Goal: Task Accomplishment & Management: Manage account settings

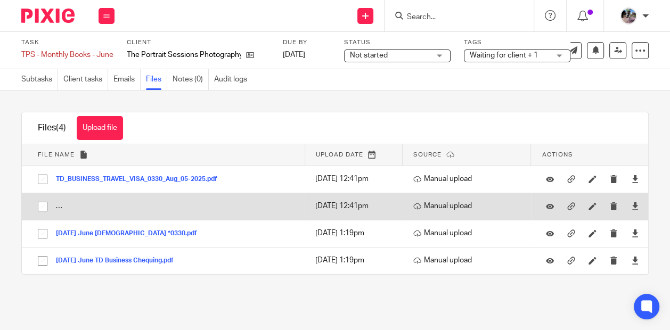
click at [63, 207] on button "TD_EVERY_DAY_C_BUSINESS_PLAN_9453-5009090_Jun_30-Jul_31_2025.pdf" at bounding box center [183, 206] width 255 height 7
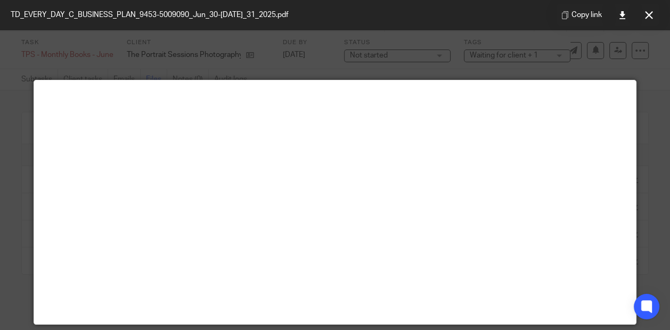
click at [646, 15] on icon at bounding box center [649, 15] width 8 height 8
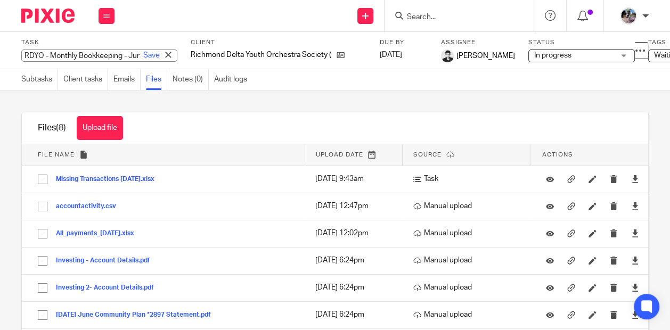
scroll to position [72, 0]
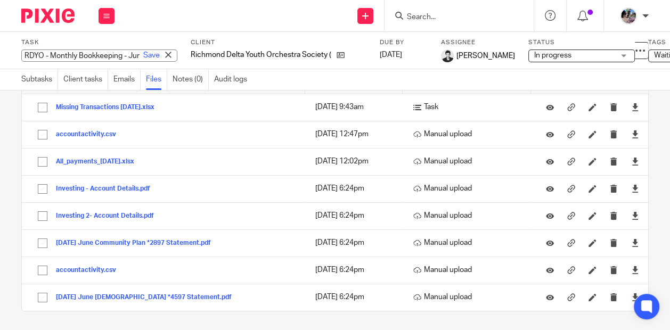
click at [420, 17] on input "Search" at bounding box center [454, 18] width 96 height 10
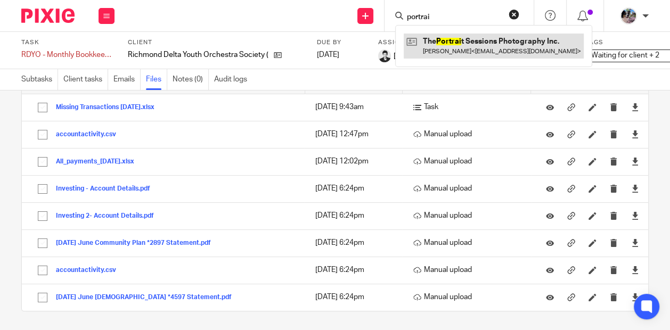
type input "portrai"
click at [437, 48] on link at bounding box center [494, 46] width 180 height 25
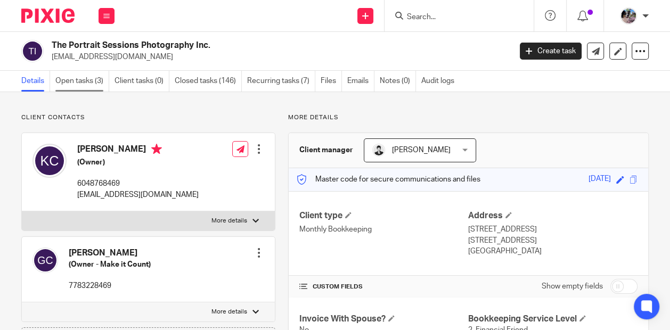
click at [75, 79] on link "Open tasks (3)" at bounding box center [82, 81] width 54 height 21
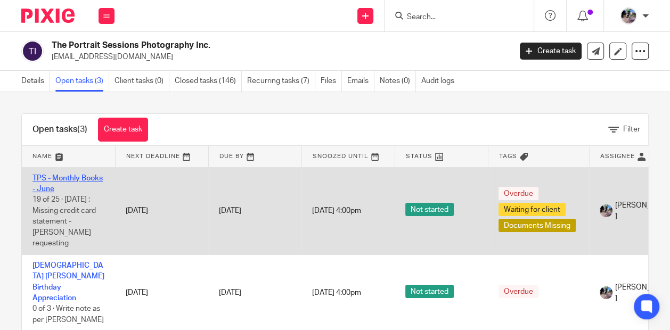
click at [84, 175] on link "TPS - Monthly Books - June" at bounding box center [67, 184] width 70 height 18
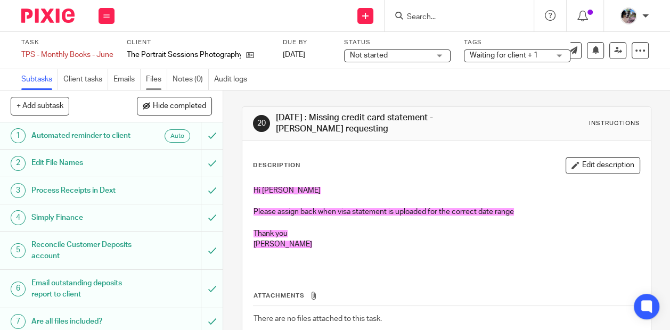
click at [154, 77] on link "Files" at bounding box center [156, 79] width 21 height 21
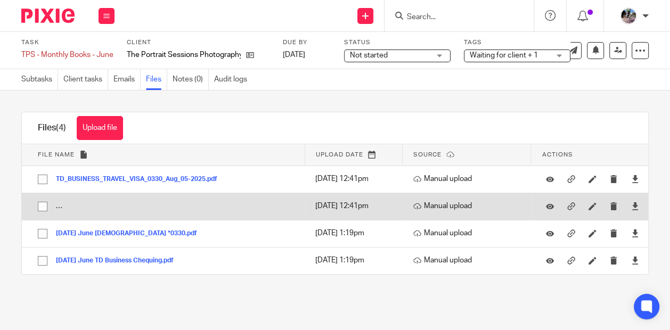
click at [60, 207] on td "TD_EVERY_DAY_C_BUSINESS_PLAN_9453-5009090_Jun_30-[DATE]_31_2025.pdf TD_EVERY_DA…" at bounding box center [163, 206] width 283 height 27
click at [75, 203] on button "TD_EVERY_DAY_C_BUSINESS_PLAN_9453-5009090_Jun_30-Jul_31_2025.pdf" at bounding box center [183, 206] width 255 height 7
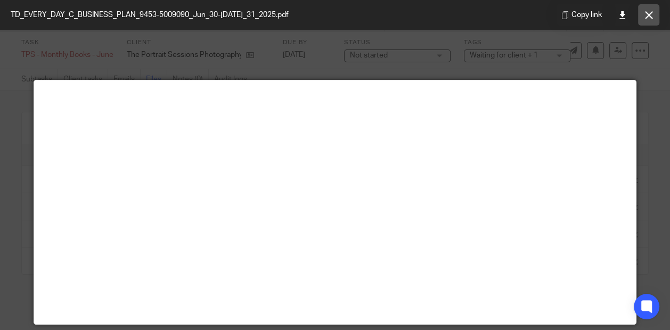
click at [643, 14] on button at bounding box center [648, 14] width 21 height 21
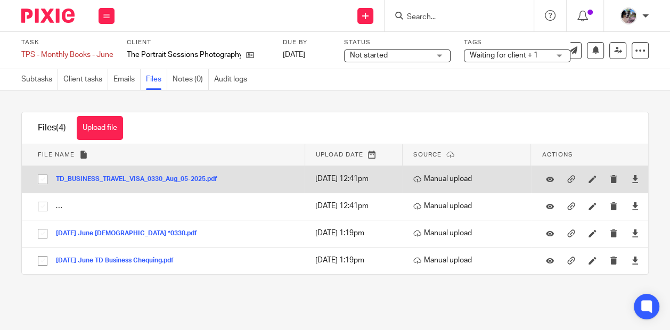
click at [181, 177] on button "TD_BUSINESS_TRAVEL_VISA_0330_Aug_05-2025.pdf" at bounding box center [140, 179] width 169 height 7
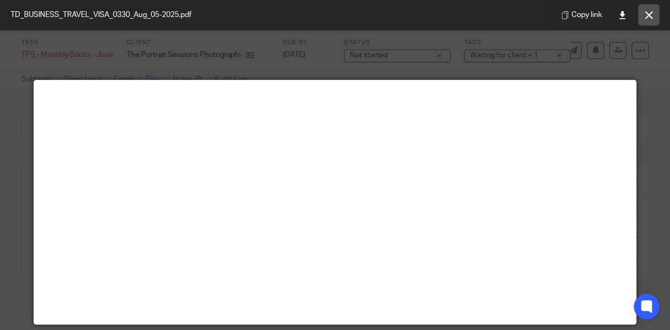
click at [650, 11] on icon at bounding box center [649, 15] width 8 height 8
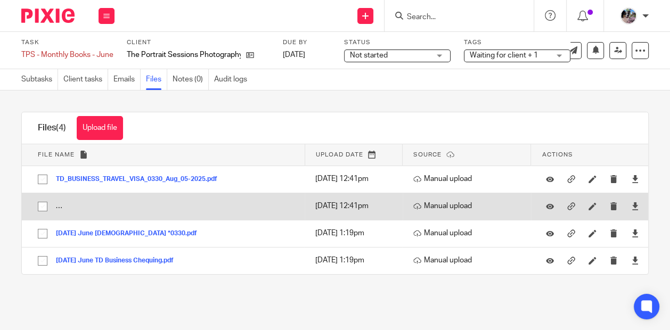
click at [66, 207] on button "TD_EVERY_DAY_C_BUSINESS_PLAN_9453-5009090_Jun_30-Jul_31_2025.pdf" at bounding box center [183, 206] width 255 height 7
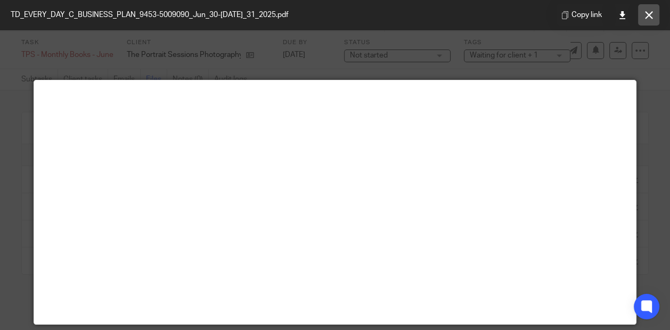
click at [644, 18] on button at bounding box center [648, 14] width 21 height 21
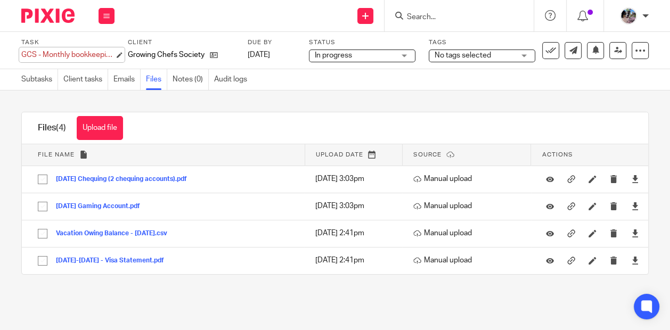
click at [84, 60] on div "GCS - Monthly bookkeeping - July Save GCS - Monthly bookkeeping - July" at bounding box center [67, 55] width 93 height 11
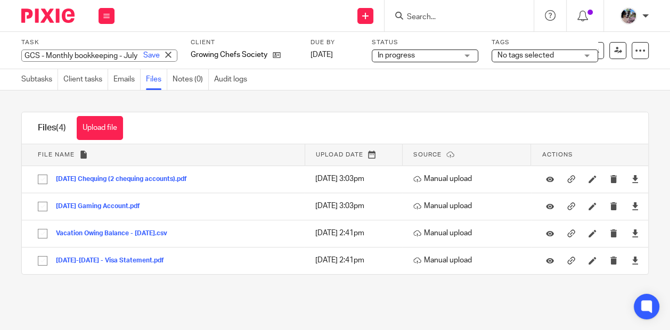
scroll to position [0, 34]
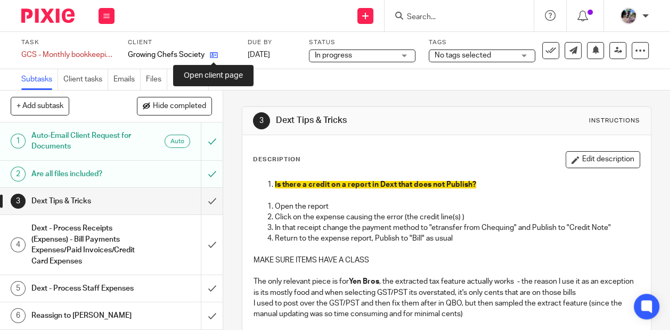
click at [213, 54] on icon at bounding box center [214, 55] width 8 height 8
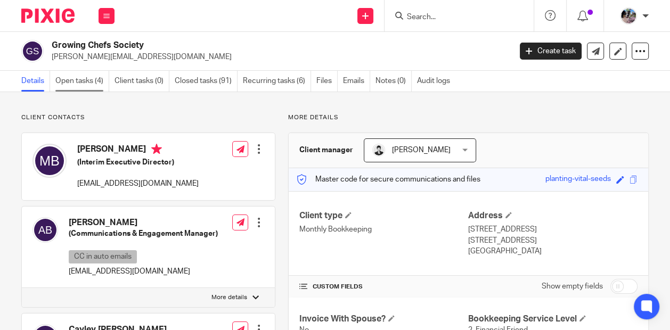
click at [83, 79] on link "Open tasks (4)" at bounding box center [82, 81] width 54 height 21
click at [87, 82] on link "Open tasks (4)" at bounding box center [82, 81] width 54 height 21
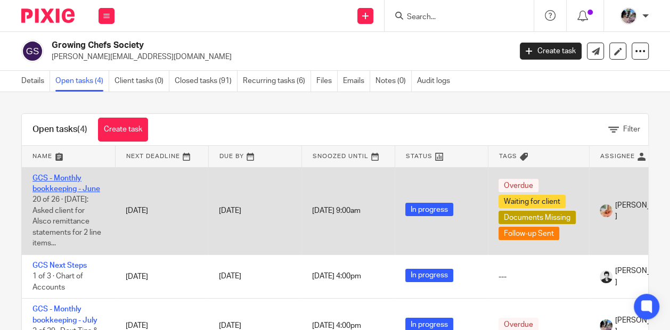
click at [64, 180] on link "GCS - Monthly bookkeeping - June" at bounding box center [66, 184] width 68 height 18
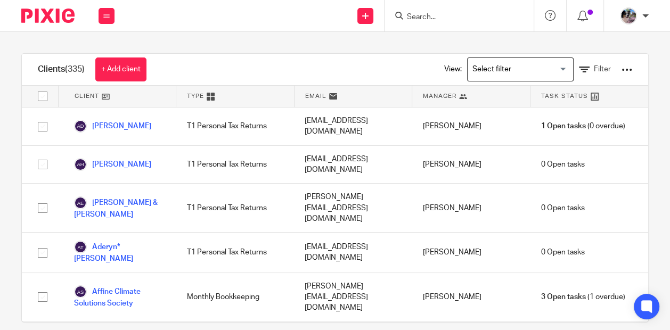
click at [441, 15] on input "Search" at bounding box center [454, 18] width 96 height 10
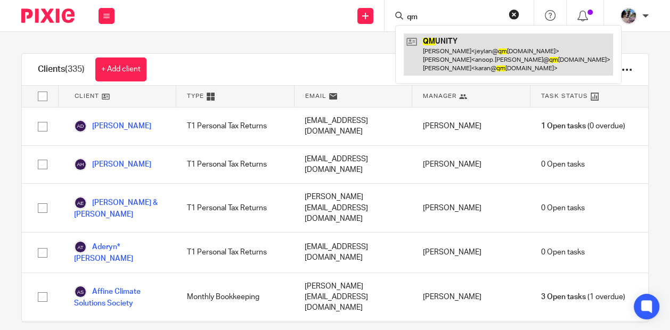
type input "qm"
click at [453, 45] on link at bounding box center [508, 55] width 209 height 42
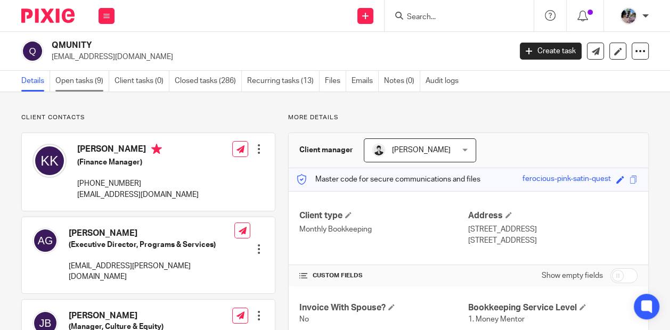
click at [84, 82] on link "Open tasks (9)" at bounding box center [82, 81] width 54 height 21
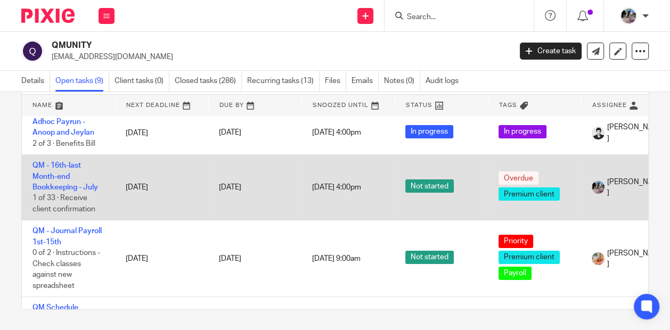
scroll to position [152, 0]
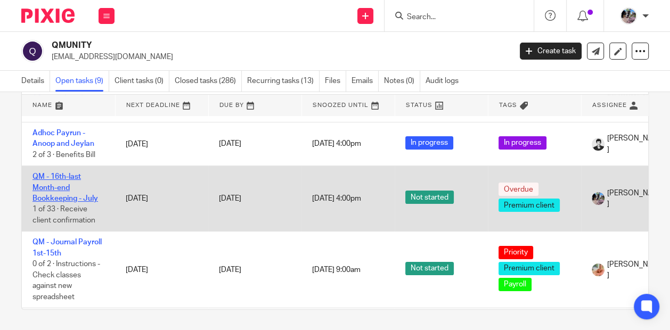
click at [61, 173] on link "QM - 16th-last Month-end Bookkeeping - July" at bounding box center [65, 187] width 66 height 29
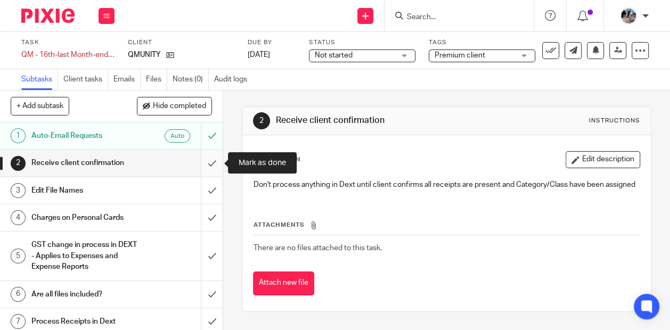
click at [210, 167] on input "submit" at bounding box center [111, 163] width 223 height 27
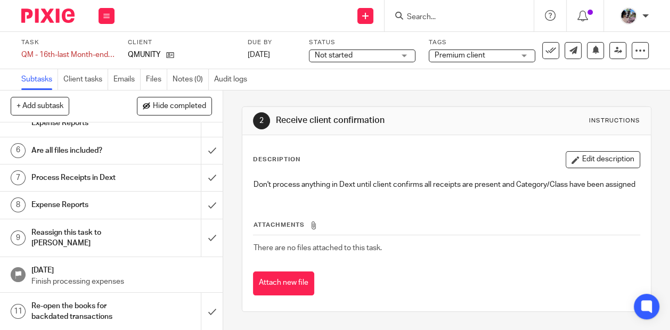
scroll to position [156, 0]
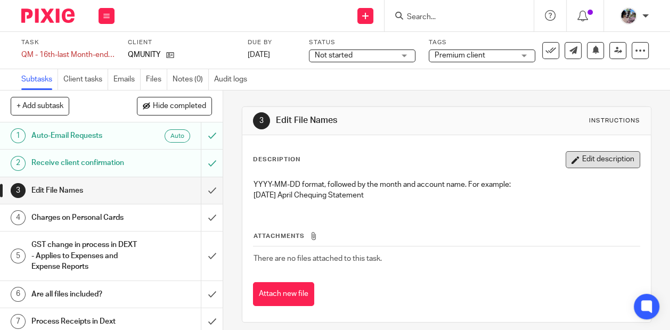
click at [581, 161] on button "Edit description" at bounding box center [603, 159] width 75 height 17
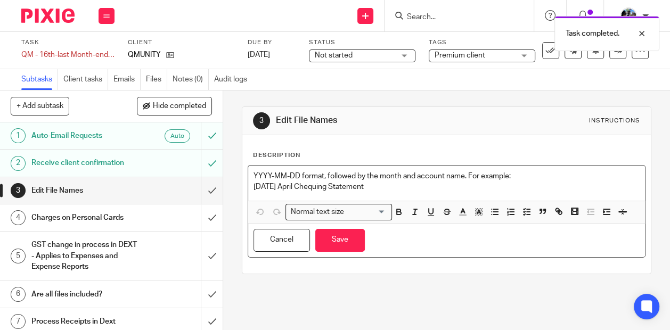
drag, startPoint x: 388, startPoint y: 188, endPoint x: 251, endPoint y: 156, distance: 141.2
click at [251, 156] on div "Description YYYY-MM-DD format, followed by the month and account name. For exam…" at bounding box center [446, 204] width 409 height 139
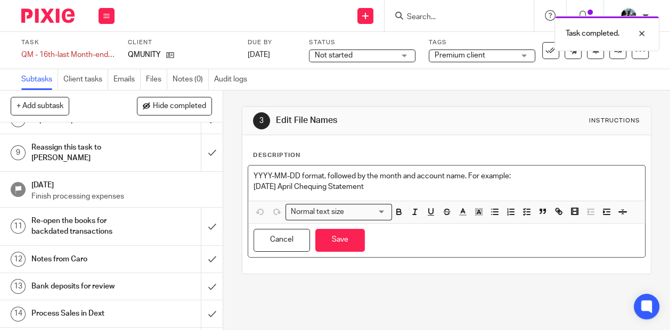
scroll to position [238, 0]
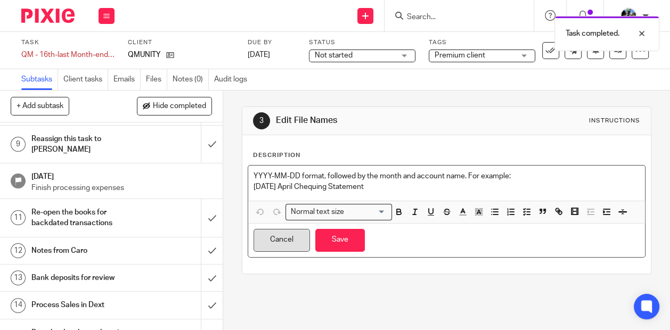
click at [281, 239] on button "Cancel" at bounding box center [282, 240] width 56 height 23
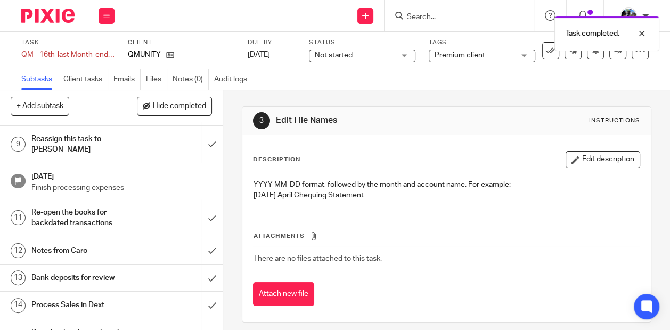
click at [111, 243] on h1 "Notes from Caro" at bounding box center [84, 251] width 106 height 16
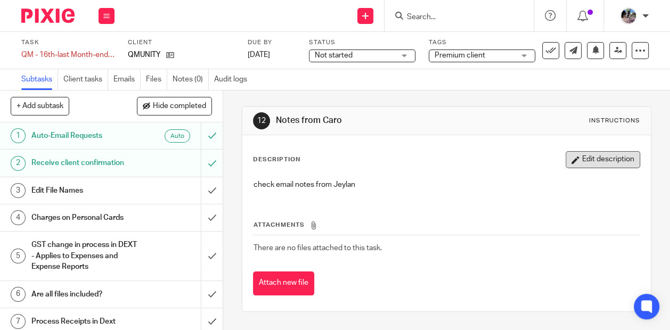
click at [601, 161] on button "Edit description" at bounding box center [603, 159] width 75 height 17
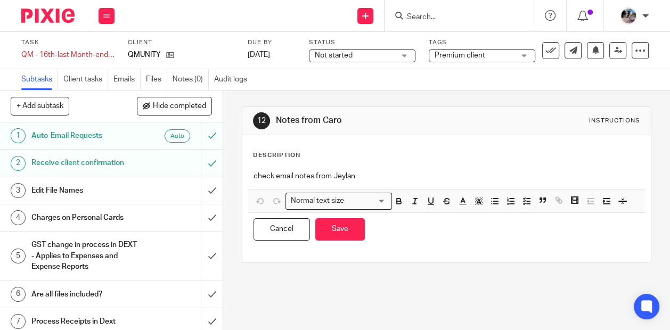
click at [341, 172] on p "check email notes from Jeylan" at bounding box center [447, 176] width 386 height 11
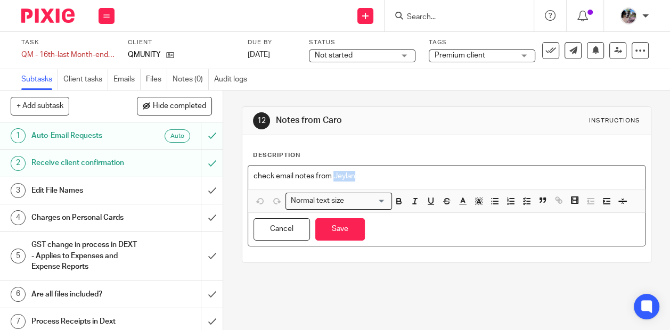
click at [341, 172] on p "check email notes from Jeylan" at bounding box center [447, 176] width 386 height 11
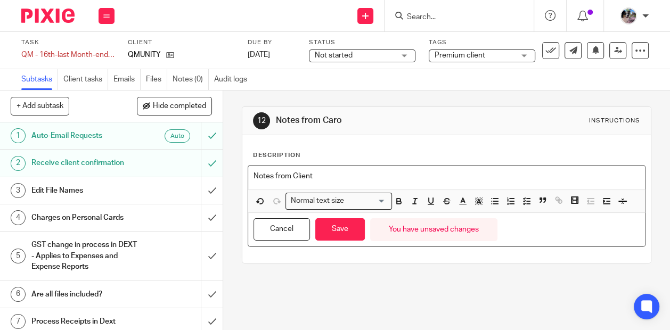
click at [291, 176] on p "Notes from Client" at bounding box center [447, 176] width 386 height 11
click at [528, 171] on p "Notes from Client" at bounding box center [447, 176] width 386 height 11
drag, startPoint x: 430, startPoint y: 174, endPoint x: 430, endPoint y: 166, distance: 8.0
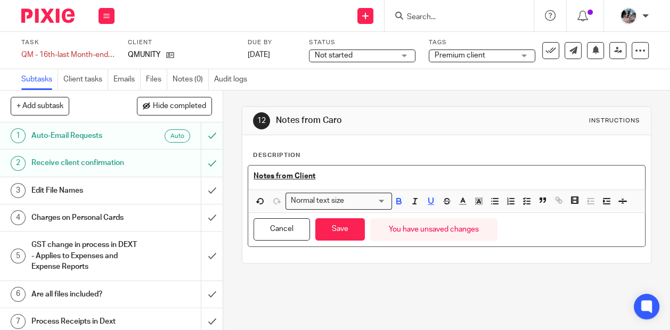
click at [430, 174] on p "Notes from Client" at bounding box center [447, 176] width 386 height 11
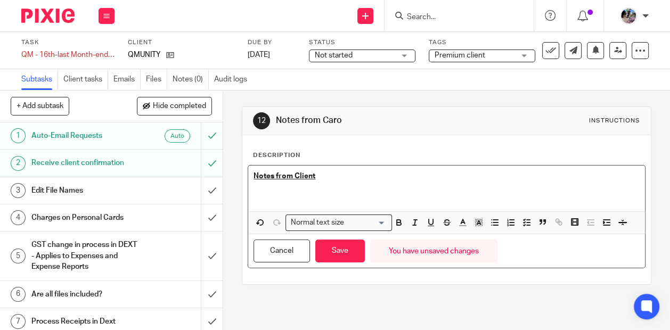
scroll to position [25, 0]
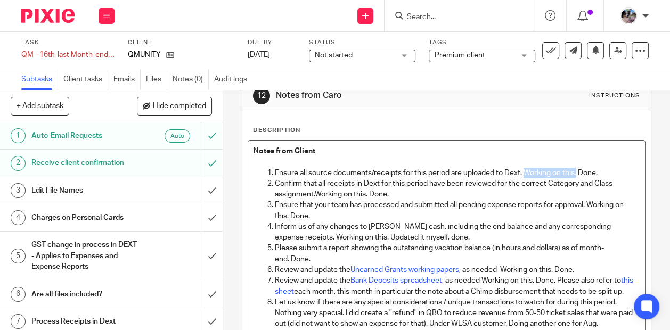
drag, startPoint x: 578, startPoint y: 172, endPoint x: 526, endPoint y: 170, distance: 51.2
click at [526, 170] on p "Ensure all source documents/receipts for this period are uploaded to Dext. Work…" at bounding box center [457, 173] width 365 height 11
click at [533, 173] on p "Ensure all source documents/receipts for this period are uploaded to Dext. Done." at bounding box center [457, 173] width 365 height 11
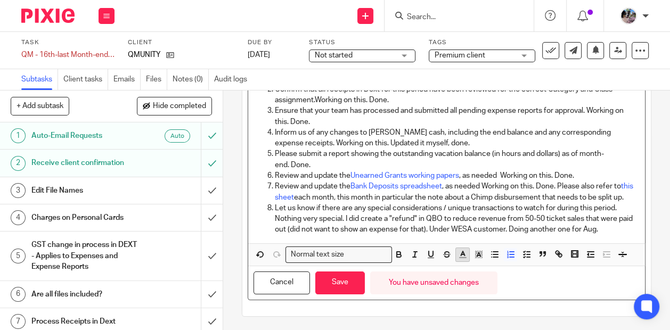
click at [466, 251] on icon "button" at bounding box center [463, 255] width 10 height 10
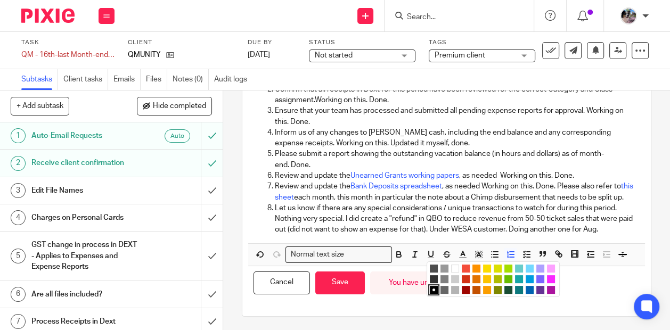
click at [508, 277] on li "color:#68BC00" at bounding box center [509, 279] width 8 height 8
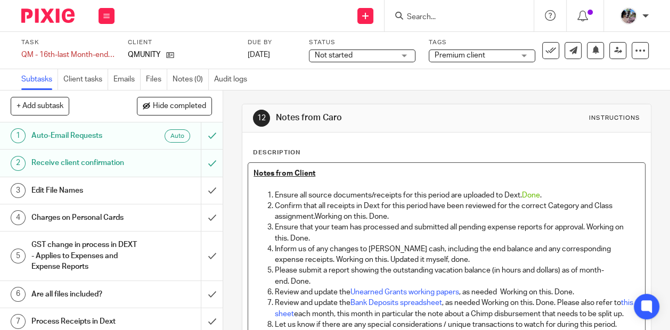
scroll to position [5, 0]
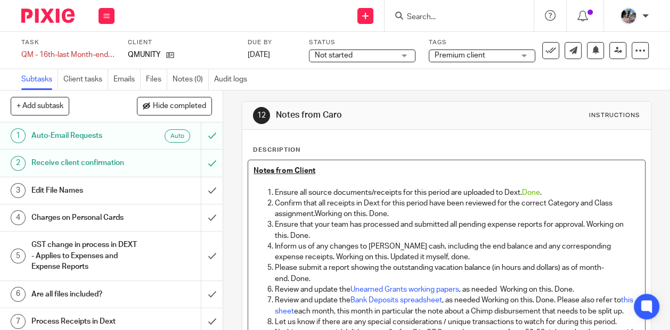
click at [492, 208] on p "Confirm that all receipts in Dext for this period have been reviewed for the co…" at bounding box center [457, 209] width 365 height 22
click at [533, 195] on span "Done" at bounding box center [531, 192] width 18 height 7
click at [533, 194] on span "Done" at bounding box center [531, 192] width 18 height 7
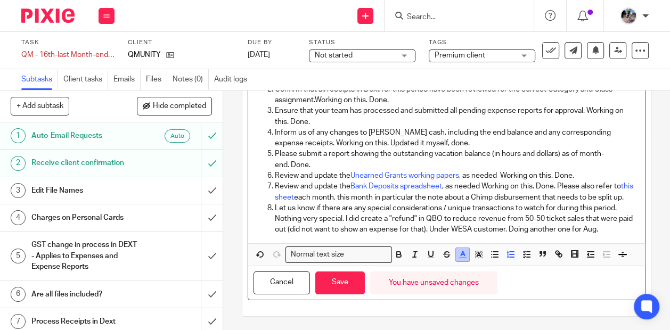
click at [465, 251] on icon "button" at bounding box center [463, 255] width 10 height 10
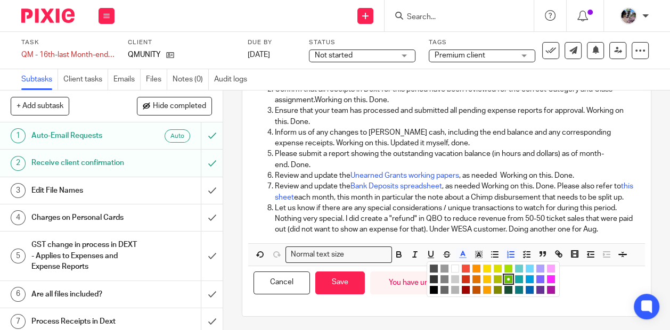
click at [468, 276] on li "color:#D33115" at bounding box center [466, 279] width 8 height 8
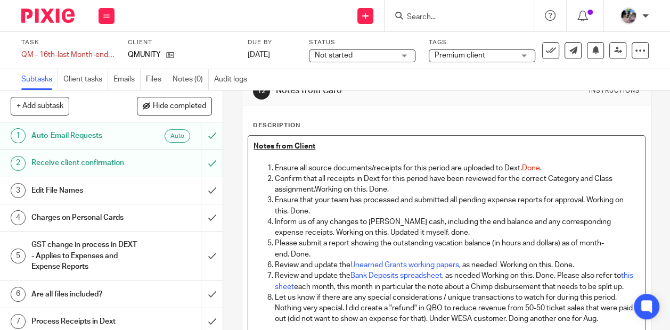
scroll to position [28, 0]
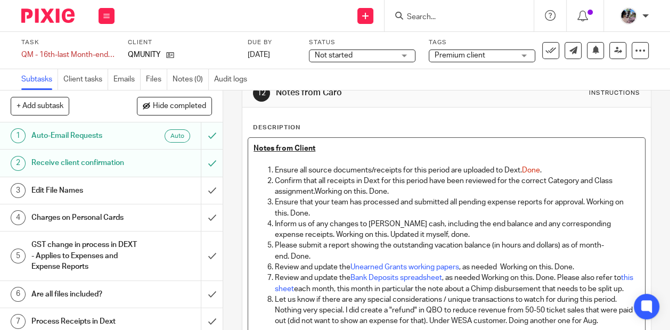
drag, startPoint x: 393, startPoint y: 190, endPoint x: 370, endPoint y: 189, distance: 23.0
click at [370, 189] on p "Confirm that all receipts in Dext for this period have been reviewed for the co…" at bounding box center [457, 187] width 365 height 22
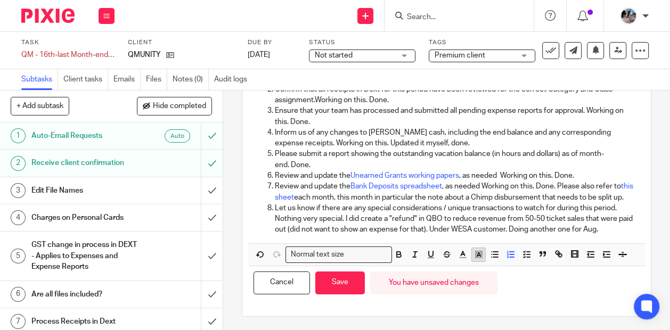
click at [474, 251] on icon "button" at bounding box center [479, 255] width 10 height 10
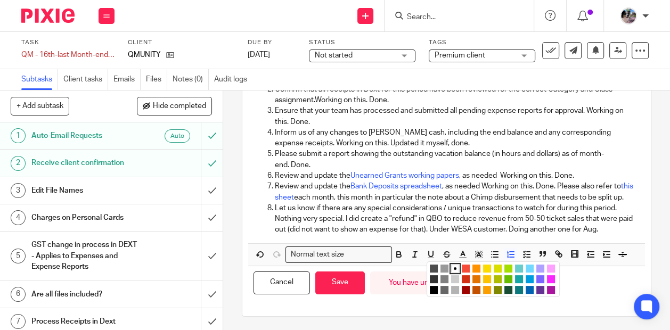
click at [466, 278] on li "color:#D33115" at bounding box center [466, 279] width 8 height 8
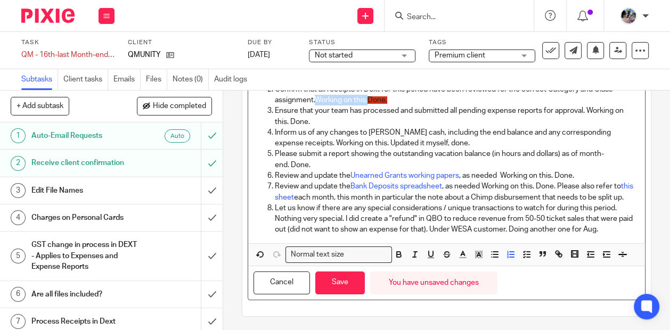
drag, startPoint x: 369, startPoint y: 100, endPoint x: 316, endPoint y: 99, distance: 52.8
click at [316, 99] on p "Confirm that all receipts in Dext for this period have been reviewed for the co…" at bounding box center [457, 95] width 365 height 22
click at [326, 98] on span "Done." at bounding box center [325, 99] width 20 height 7
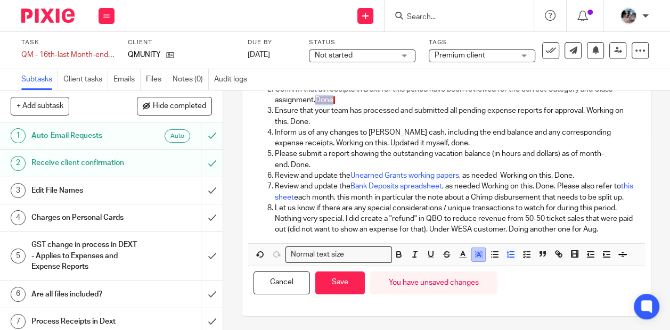
click at [477, 256] on line "button" at bounding box center [478, 256] width 3 height 0
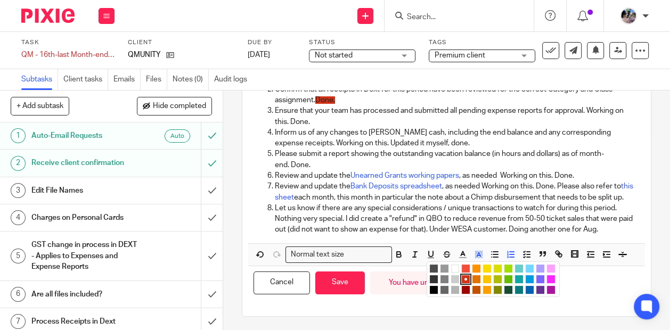
click at [453, 265] on li "color:#FFFFFF" at bounding box center [455, 269] width 8 height 8
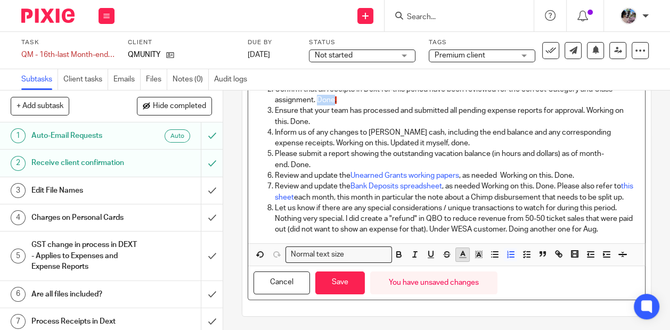
click at [465, 256] on icon "button" at bounding box center [463, 255] width 10 height 10
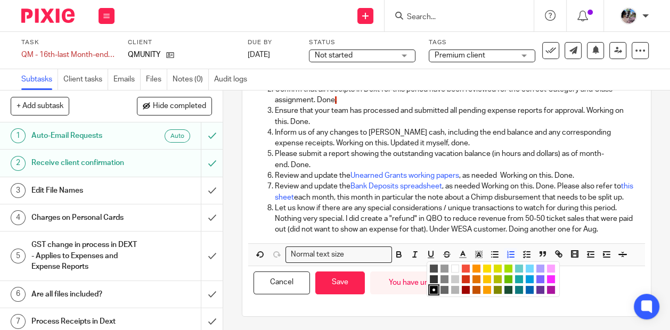
click at [469, 276] on li "color:#D33115" at bounding box center [466, 279] width 8 height 8
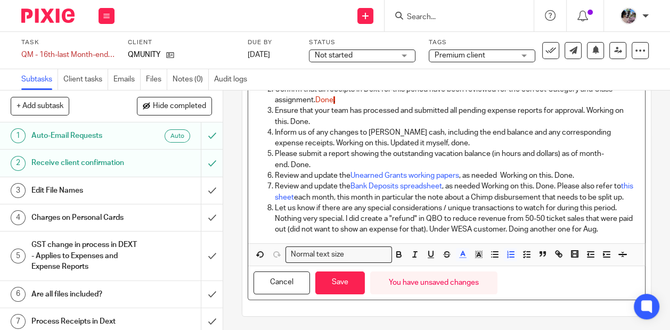
click at [463, 147] on p "Inform us of any changes to petty cash, including the end balance and any corre…" at bounding box center [457, 138] width 365 height 22
drag, startPoint x: 313, startPoint y: 123, endPoint x: 290, endPoint y: 117, distance: 23.5
click at [290, 117] on p "Ensure that your team has processed and submitted all pending expense reports f…" at bounding box center [457, 116] width 365 height 22
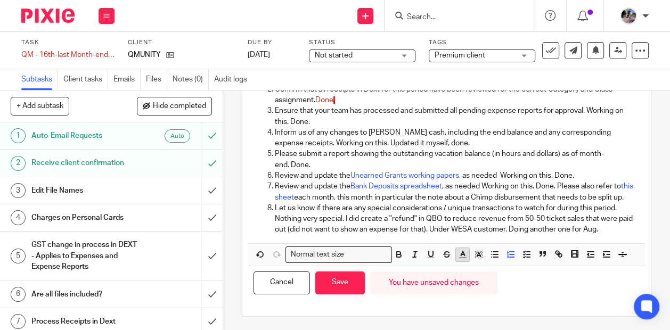
click at [457, 251] on button "button" at bounding box center [462, 254] width 13 height 13
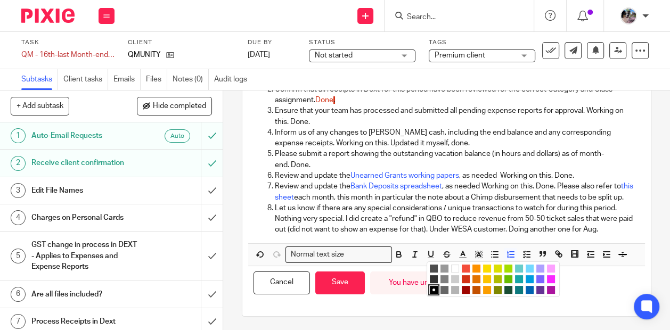
click at [468, 276] on li "color:#D33115" at bounding box center [466, 279] width 8 height 8
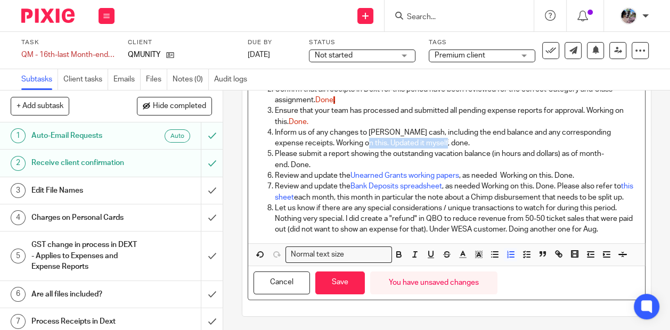
drag, startPoint x: 444, startPoint y: 143, endPoint x: 362, endPoint y: 145, distance: 82.6
click at [362, 145] on p "Inform us of any changes to petty cash, including the end balance and any corre…" at bounding box center [457, 138] width 365 height 22
click at [462, 257] on icon "button" at bounding box center [463, 255] width 10 height 10
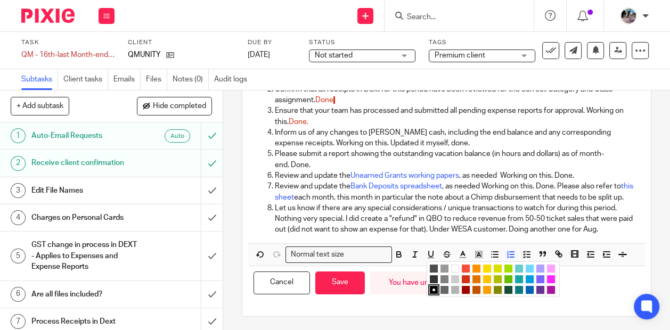
click at [466, 278] on li "color:#D33115" at bounding box center [466, 279] width 8 height 8
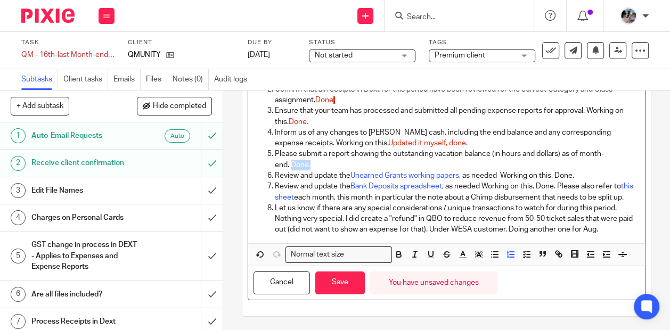
drag, startPoint x: 319, startPoint y: 161, endPoint x: 291, endPoint y: 159, distance: 28.3
click at [291, 160] on p "Please submit a report showing the outstanding vacation balance (in hours and d…" at bounding box center [457, 160] width 365 height 22
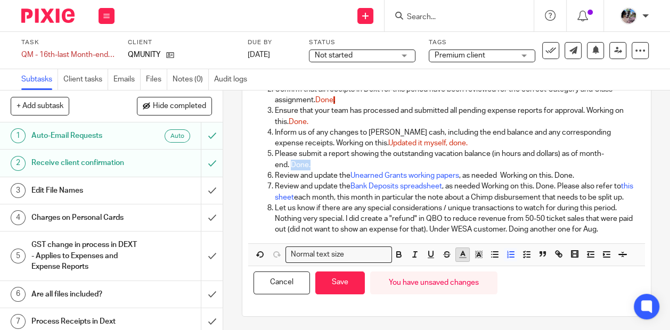
click at [465, 258] on line "button" at bounding box center [463, 258] width 6 height 0
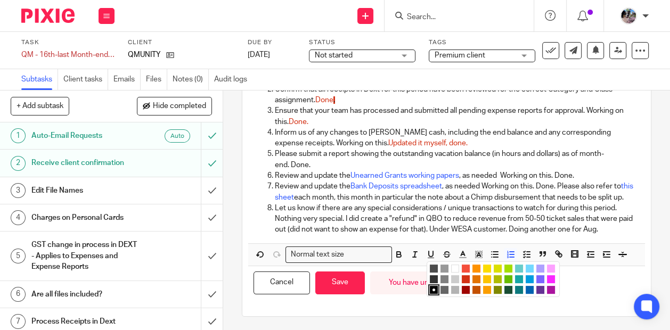
click at [467, 278] on li "color:#D33115" at bounding box center [466, 279] width 8 height 8
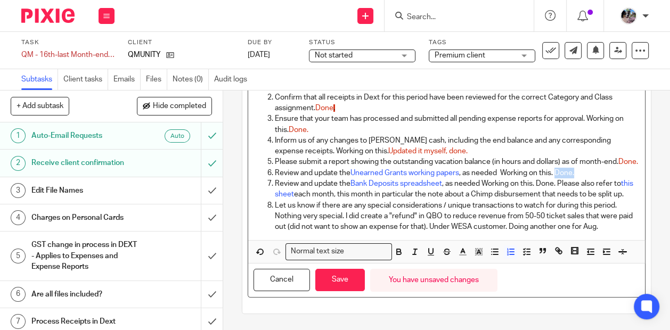
drag, startPoint x: 581, startPoint y: 177, endPoint x: 558, endPoint y: 176, distance: 22.4
click at [558, 176] on p "Review and update the Unearned Grants working papers , as needed Working on thi…" at bounding box center [457, 173] width 365 height 11
click at [459, 254] on icon "button" at bounding box center [463, 252] width 10 height 10
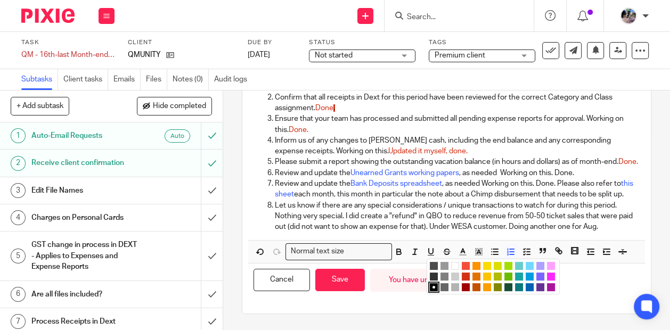
click at [466, 275] on li "color:#D33115" at bounding box center [466, 277] width 8 height 8
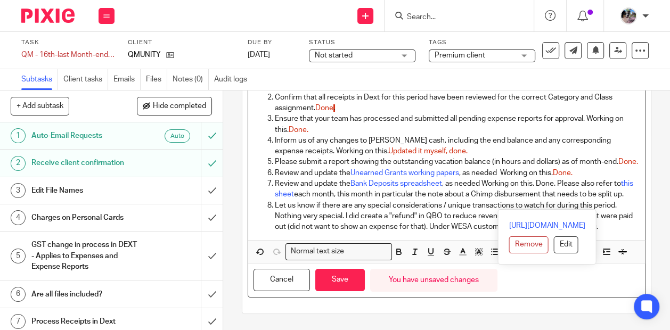
drag, startPoint x: 631, startPoint y: 197, endPoint x: 539, endPoint y: 184, distance: 92.5
click at [539, 184] on p "Review and update the Bank Deposits spreadsheet , as needed Working on this. Do…" at bounding box center [457, 189] width 365 height 22
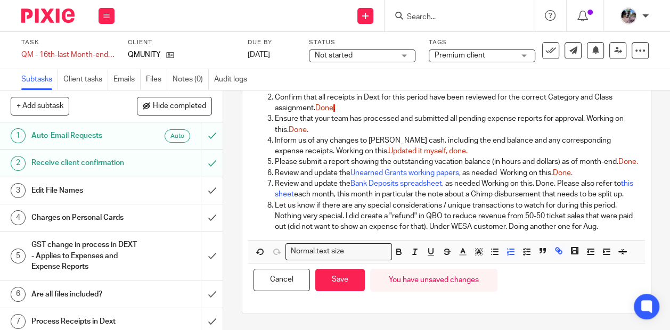
click at [460, 264] on div "Cancel Save You have unsaved changes" at bounding box center [446, 281] width 397 height 34
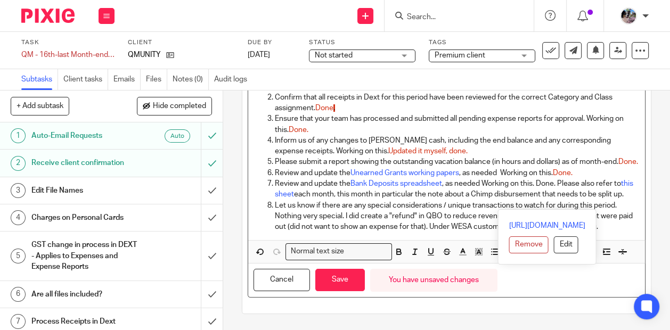
drag, startPoint x: 541, startPoint y: 186, endPoint x: 627, endPoint y: 198, distance: 86.6
click at [627, 198] on p "Review and update the Bank Deposits spreadsheet , as needed Working on this. Do…" at bounding box center [457, 189] width 365 height 22
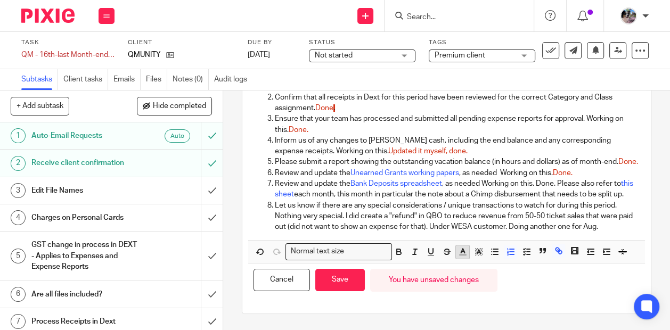
click at [466, 257] on icon "button" at bounding box center [463, 252] width 10 height 10
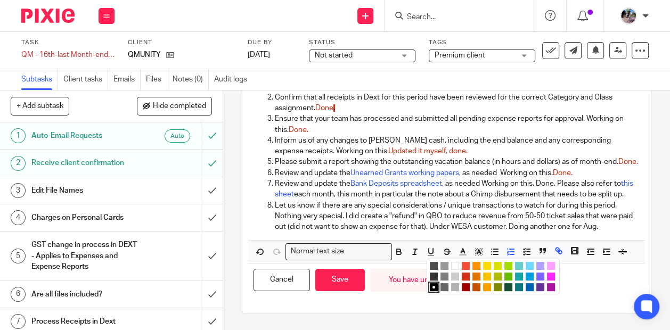
click at [466, 275] on li "color:#D33115" at bounding box center [466, 277] width 8 height 8
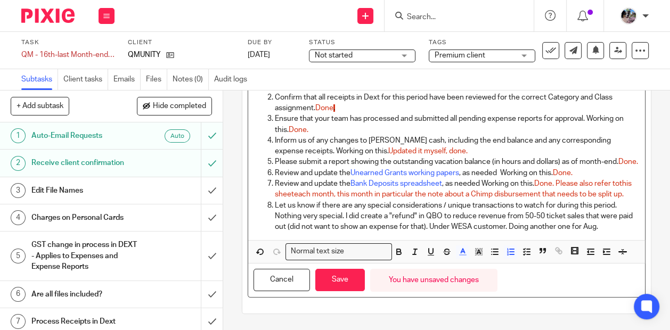
click at [463, 164] on p "Please submit a report showing the outstanding vacation balance (in hours and d…" at bounding box center [457, 162] width 365 height 11
drag, startPoint x: 603, startPoint y: 230, endPoint x: 266, endPoint y: 218, distance: 336.9
click at [266, 218] on ol "Ensure all source documents/receipts for this period are uploaded to Dext. Done…" at bounding box center [447, 157] width 386 height 151
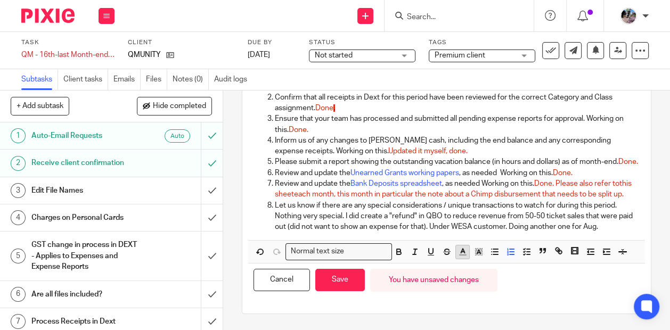
click at [461, 250] on icon "button" at bounding box center [463, 252] width 10 height 10
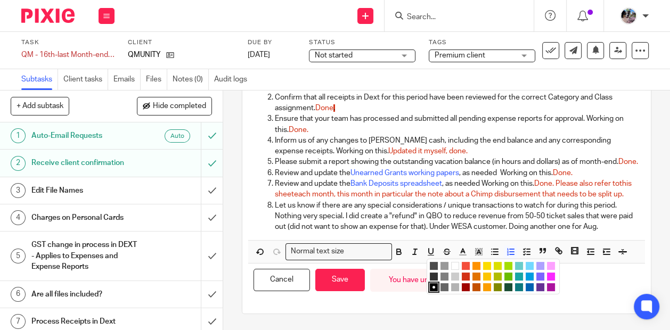
click at [466, 277] on li "color:#D33115" at bounding box center [466, 277] width 8 height 8
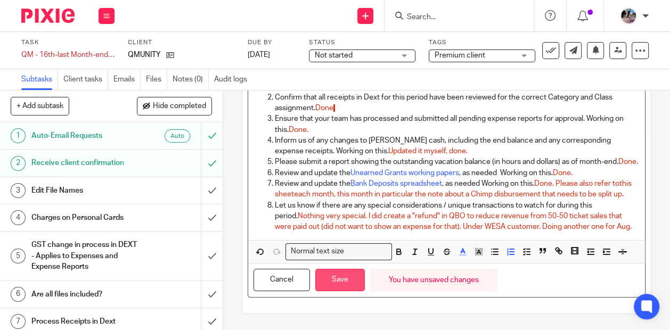
click at [342, 286] on button "Save" at bounding box center [340, 280] width 50 height 23
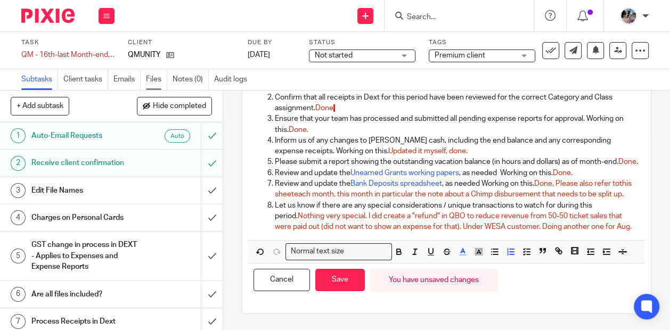
click at [154, 80] on link "Files" at bounding box center [156, 79] width 21 height 21
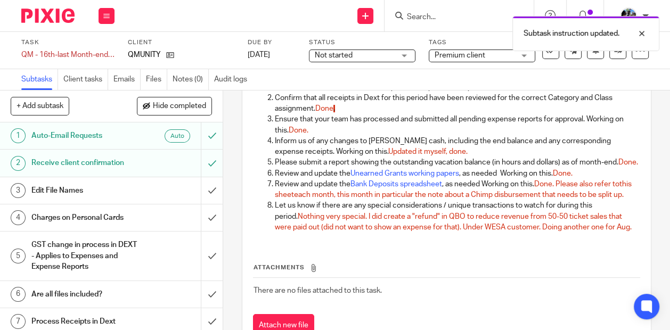
scroll to position [128, 0]
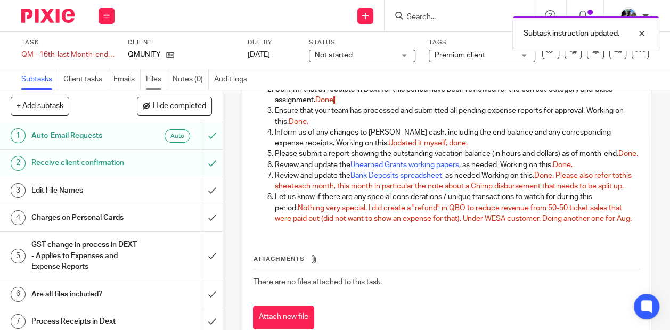
click at [150, 79] on link "Files" at bounding box center [156, 79] width 21 height 21
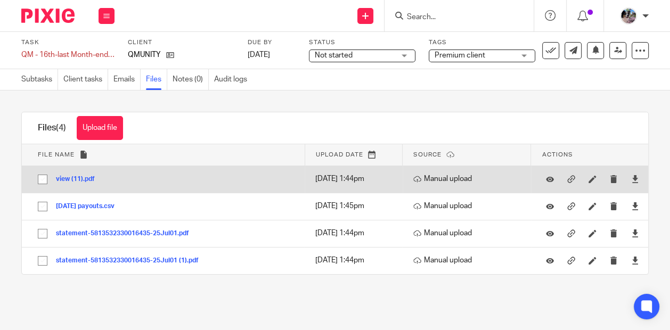
click at [73, 180] on button "view (11).pdf" at bounding box center [79, 179] width 47 height 7
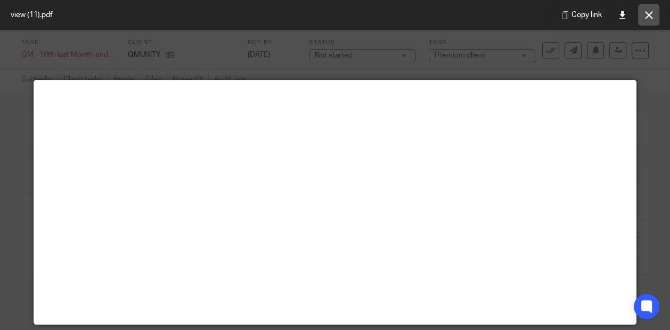
click at [646, 16] on icon at bounding box center [649, 15] width 8 height 8
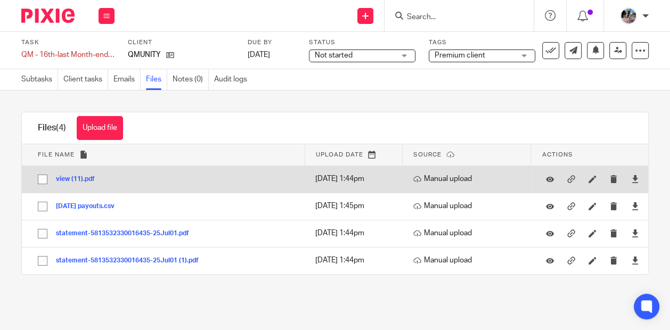
click at [82, 180] on button "view (11).pdf" at bounding box center [79, 179] width 47 height 7
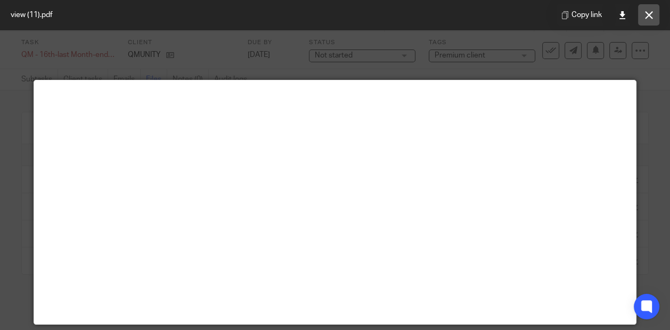
click at [647, 13] on icon at bounding box center [649, 15] width 8 height 8
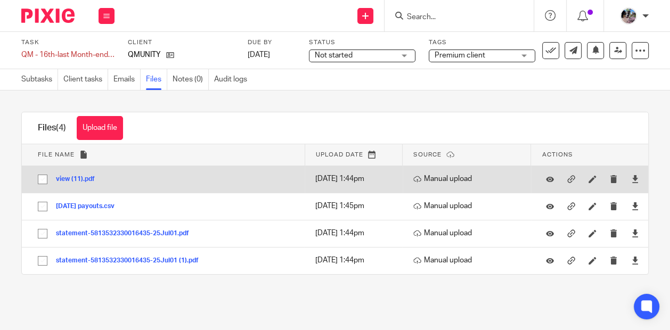
click at [586, 183] on div at bounding box center [592, 180] width 16 height 16
click at [591, 175] on link at bounding box center [595, 179] width 13 height 11
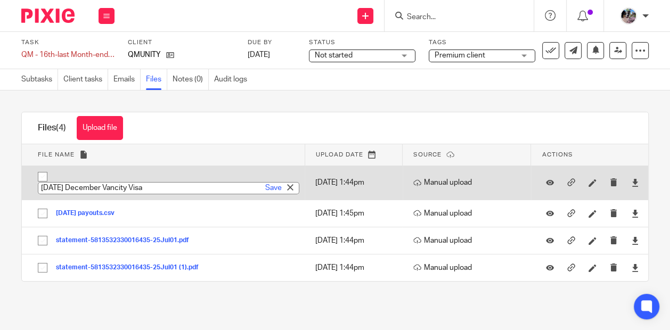
click at [104, 184] on input "2023-12-19 December Vancity Visa" at bounding box center [169, 188] width 262 height 12
click at [92, 185] on input "2023-12-21 December Vancity Visa" at bounding box center [169, 188] width 262 height 12
click at [80, 185] on input "2023-06-21 December Vancity Visa" at bounding box center [169, 188] width 262 height 12
click at [132, 183] on input "2025-06-21 December Vancity Visa" at bounding box center [169, 188] width 262 height 12
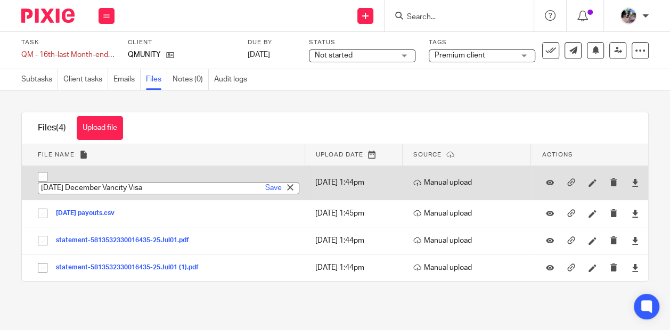
click at [117, 186] on input "2025-06-21 December Vancity Visa" at bounding box center [169, 188] width 262 height 12
click at [273, 192] on link "Save" at bounding box center [273, 188] width 17 height 11
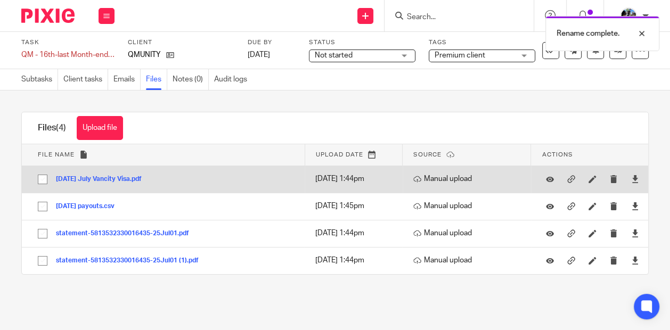
click at [87, 178] on button "2025-06-21 July Vancity Visa.pdf" at bounding box center [103, 179] width 94 height 7
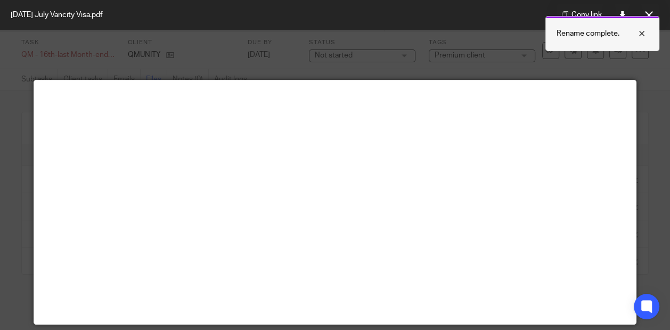
click at [643, 29] on div at bounding box center [634, 33] width 29 height 13
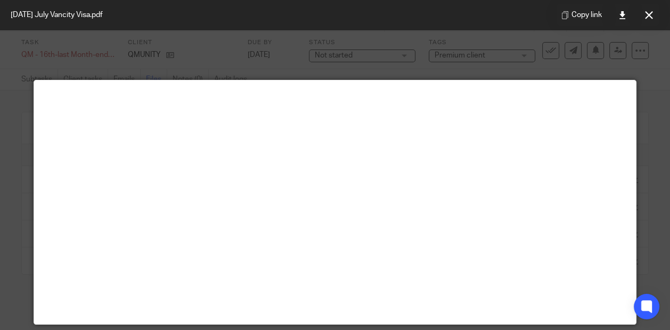
click at [644, 15] on button at bounding box center [648, 14] width 21 height 21
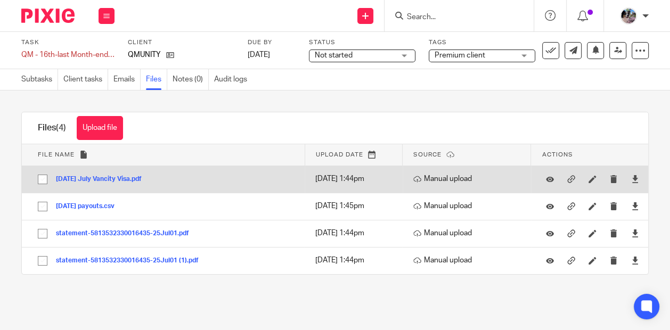
click at [588, 178] on div at bounding box center [592, 180] width 16 height 16
click at [591, 180] on icon at bounding box center [593, 179] width 8 height 8
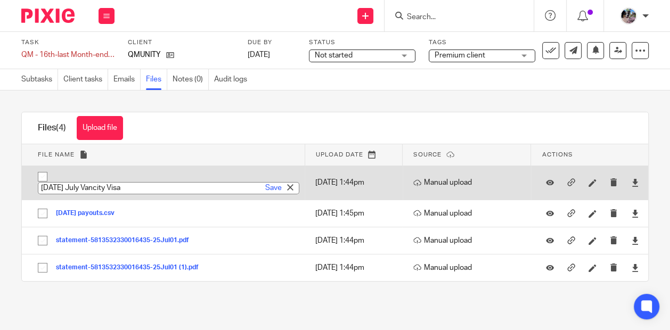
click at [70, 184] on input "2025-06-21 July Vancity Visa" at bounding box center [169, 188] width 262 height 12
type input "2025-07-21 July Vancity Visa"
click at [270, 186] on link "Save" at bounding box center [273, 188] width 17 height 11
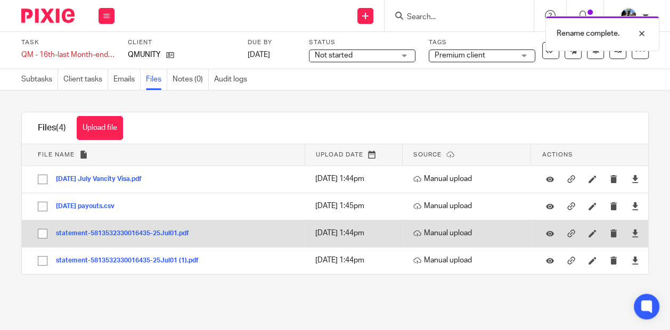
click at [120, 232] on button "statement-5813532330016435-25Jul01.pdf" at bounding box center [126, 233] width 141 height 7
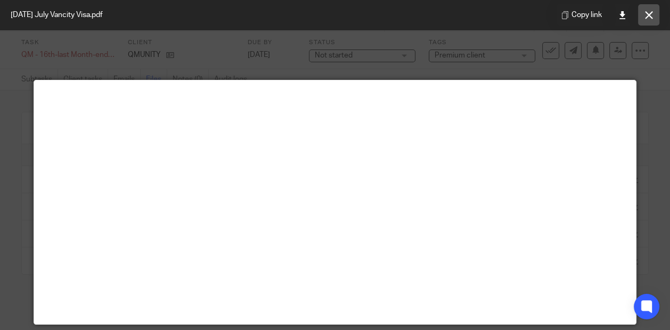
click at [644, 16] on button at bounding box center [648, 14] width 21 height 21
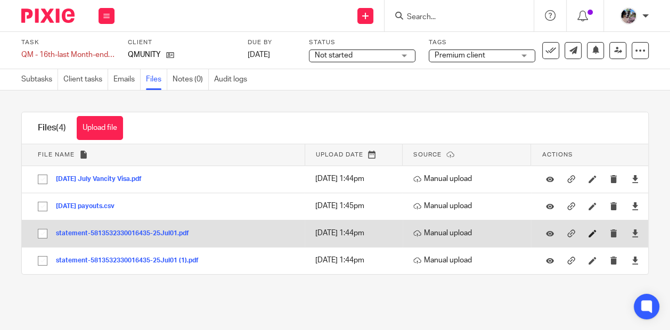
click at [595, 233] on icon at bounding box center [593, 234] width 8 height 8
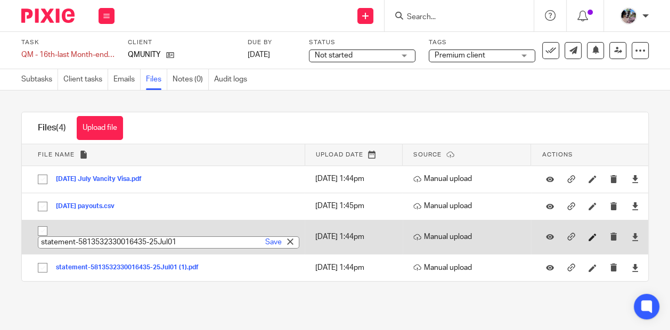
paste input "2023-12-31 December Vancity Operating Loan"
click at [93, 239] on input "2023-12-31 December Vancity Operating Loan" at bounding box center [169, 243] width 262 height 12
click at [80, 240] on input "2023-07-31 December Vancity Operating Loan" at bounding box center [169, 243] width 262 height 12
click at [120, 237] on input "2025-07-31 December Vancity Operating Loan" at bounding box center [169, 243] width 262 height 12
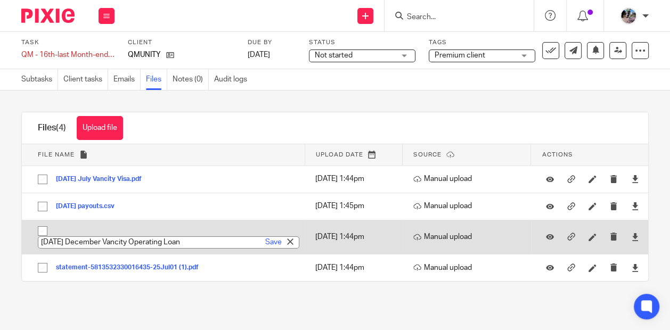
click at [124, 244] on input "2025-07-31 December Vancity Operating Loan" at bounding box center [169, 243] width 262 height 12
type input "2025-07-31 July Vancity Operating Loan"
click at [273, 242] on link "Save" at bounding box center [273, 242] width 17 height 11
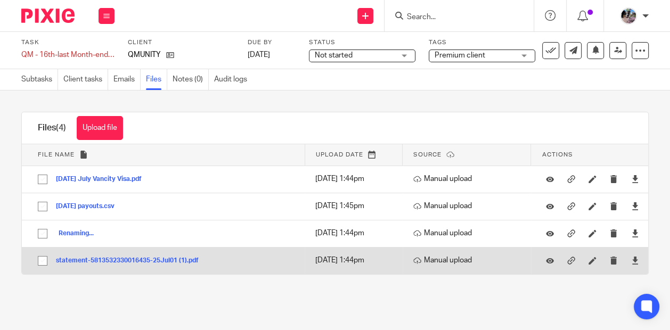
click at [135, 262] on button "statement-5813532330016435-25Jul01 (1).pdf" at bounding box center [131, 260] width 151 height 7
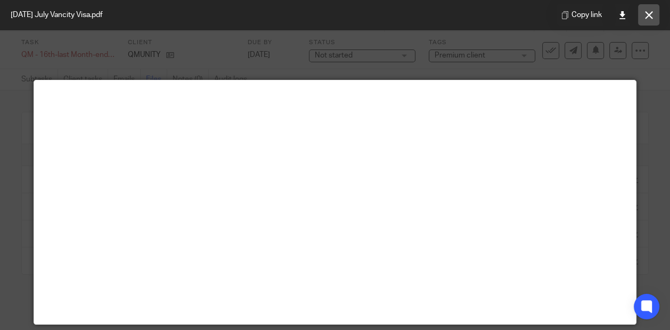
click at [644, 15] on button at bounding box center [648, 14] width 21 height 21
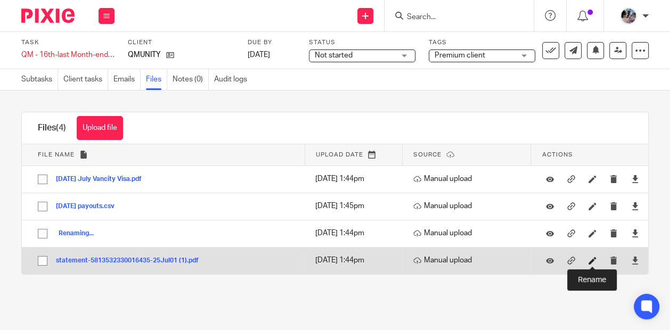
click at [595, 259] on icon at bounding box center [593, 261] width 8 height 8
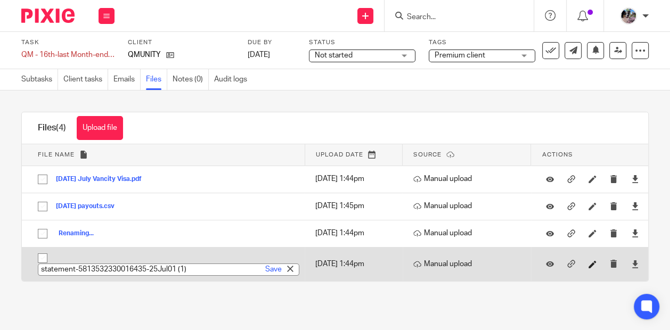
paste input "2023-12-31 December Gaming Account"
click at [78, 266] on input "2023-12-31 December Gaming Account" at bounding box center [169, 270] width 262 height 12
click at [80, 266] on input "2023-12-31 December Gaming Account" at bounding box center [169, 270] width 262 height 12
click at [123, 267] on input "2025-07-31 December Gaming Account" at bounding box center [169, 270] width 262 height 12
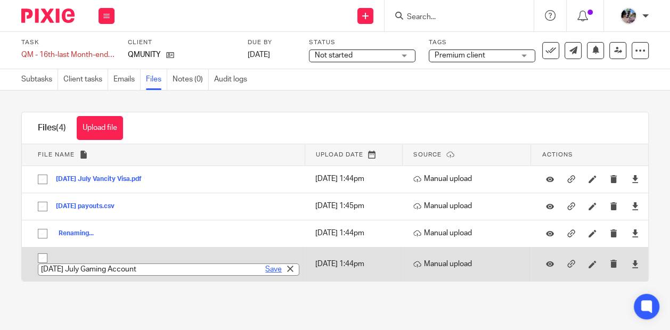
type input "2025-07-31 July Gaming Account"
click at [266, 269] on link "Save" at bounding box center [273, 269] width 17 height 11
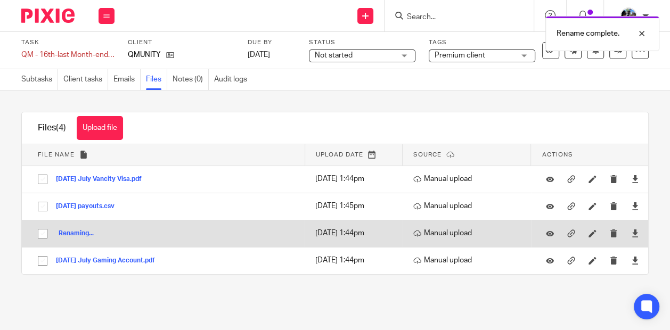
click at [83, 232] on span "Renaming..." at bounding box center [75, 233] width 38 height 6
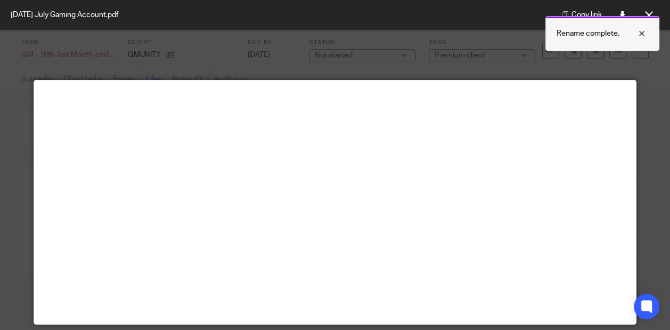
click at [641, 30] on div at bounding box center [634, 33] width 29 height 13
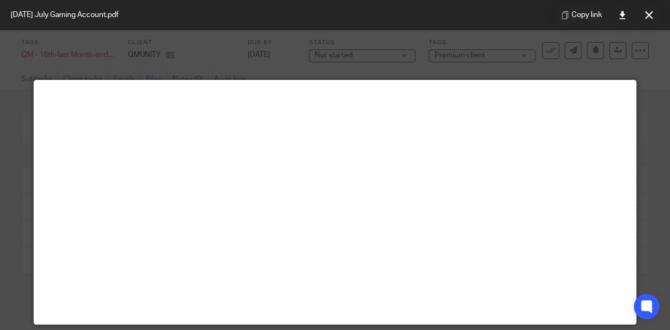
click at [645, 19] on div "Rename complete." at bounding box center [660, 33] width 114 height 35
click at [646, 12] on icon at bounding box center [649, 15] width 8 height 8
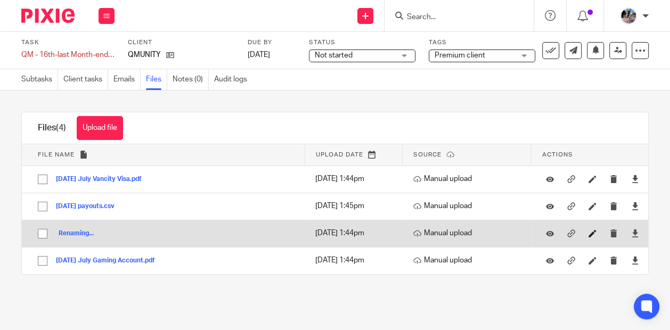
click at [592, 228] on link at bounding box center [595, 233] width 13 height 11
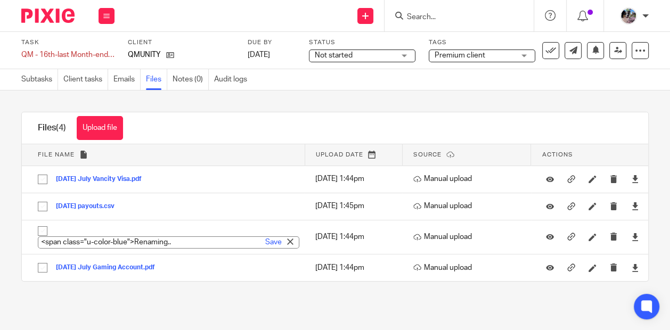
paste input "2023-12-31 December Vancity Operating Loan"
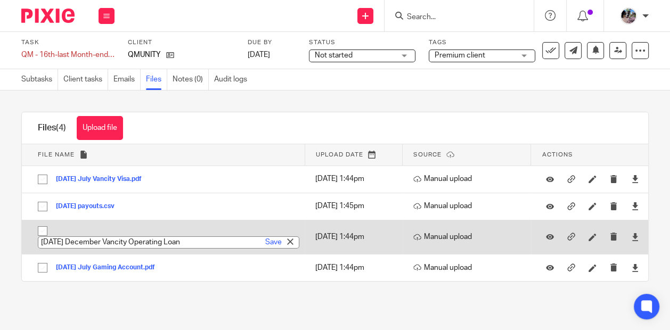
click at [122, 240] on input "2023-12-31 December Vancity Operating Loan" at bounding box center [169, 243] width 262 height 12
click at [91, 239] on input "2023-12-31 July Vancity Operating Loan" at bounding box center [169, 243] width 262 height 12
click at [80, 241] on input "2023-07-31 July Vancity Operating Loan" at bounding box center [169, 243] width 262 height 12
type input "2025-07-31 July Vancity Operating Loan"
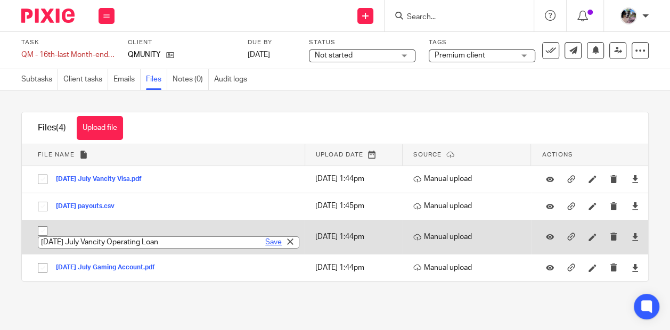
click at [266, 242] on link "Save" at bounding box center [273, 242] width 17 height 11
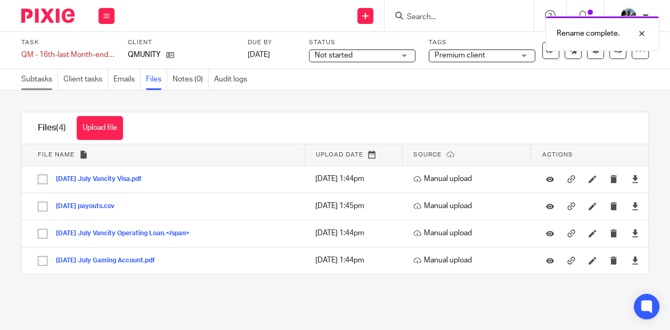
click at [34, 80] on link "Subtasks" at bounding box center [39, 79] width 37 height 21
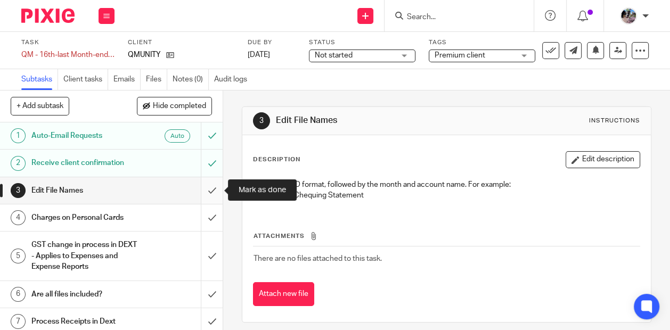
click at [212, 188] on input "submit" at bounding box center [111, 190] width 223 height 27
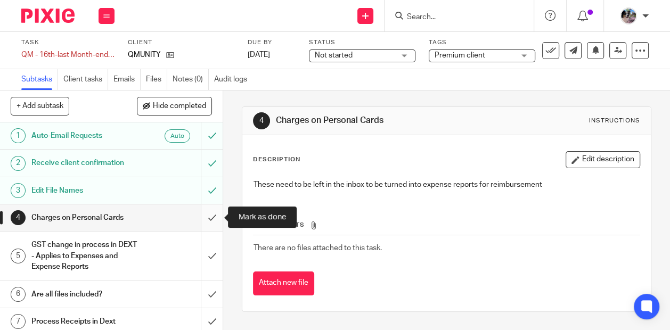
click at [213, 217] on input "submit" at bounding box center [111, 218] width 223 height 27
